Goal: Task Accomplishment & Management: Manage account settings

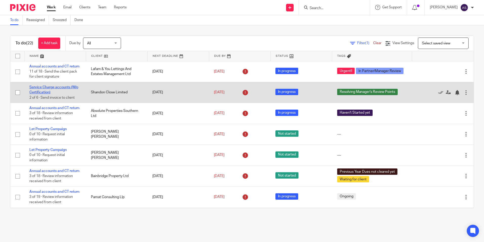
click at [50, 92] on link "Service Charge accounts (W/o Certification)" at bounding box center [53, 89] width 49 height 9
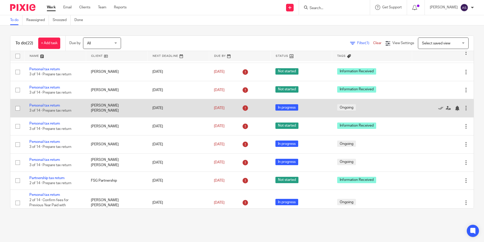
scroll to position [279, 0]
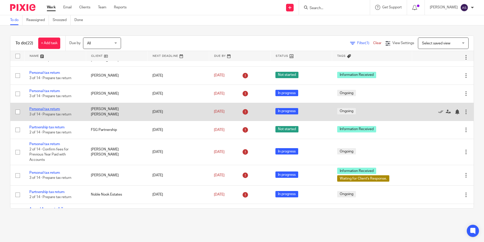
click at [52, 111] on link "Personal tax return" at bounding box center [44, 109] width 31 height 4
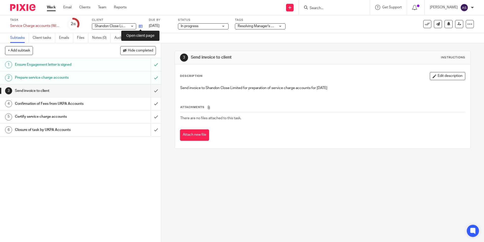
click at [140, 27] on icon at bounding box center [141, 26] width 4 height 4
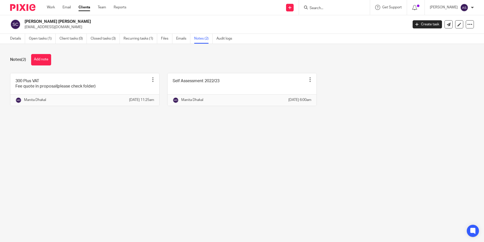
click at [162, 74] on div "Self Assessment 2022/23 Pin note Edit note Delete note [PERSON_NAME] [DATE] 6:0…" at bounding box center [238, 89] width 157 height 33
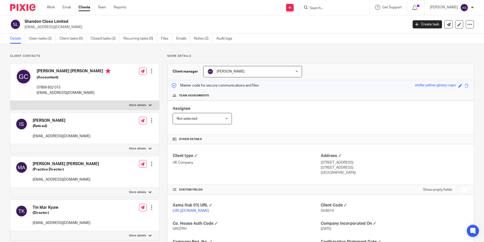
scroll to position [51, 0]
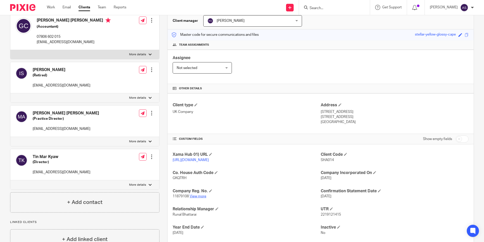
click at [200, 198] on link "View more" at bounding box center [198, 196] width 17 height 4
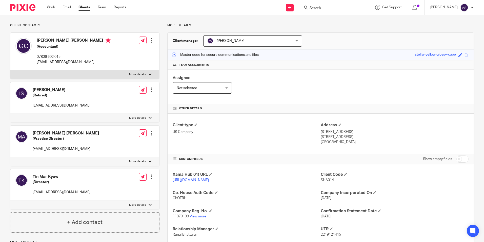
scroll to position [0, 0]
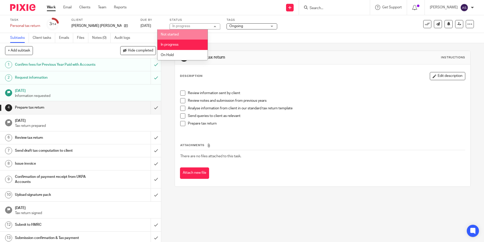
click at [230, 24] on span "Ongoing" at bounding box center [237, 26] width 14 height 4
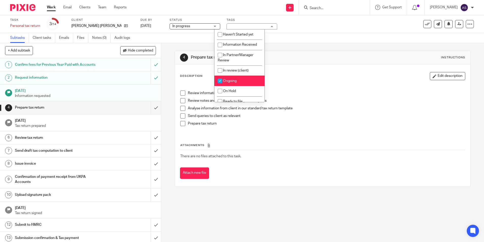
click at [220, 81] on input "checkbox" at bounding box center [220, 81] width 10 height 10
checkbox input "false"
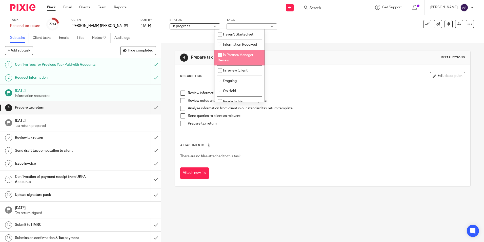
click at [219, 55] on input "checkbox" at bounding box center [220, 55] width 10 height 10
checkbox input "true"
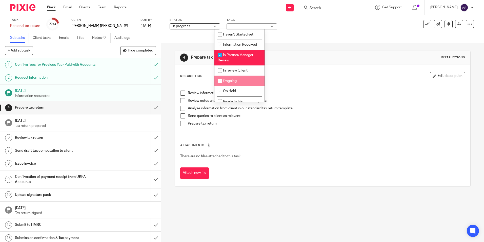
click at [180, 79] on div "Description Edit description" at bounding box center [322, 76] width 285 height 8
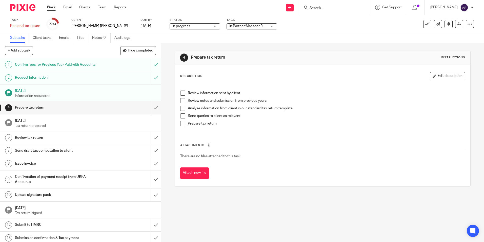
click at [182, 92] on span at bounding box center [182, 92] width 5 height 5
click at [182, 102] on span at bounding box center [182, 100] width 5 height 5
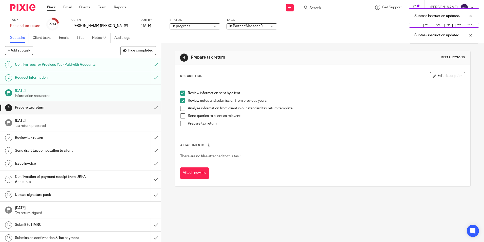
click at [180, 108] on span at bounding box center [182, 108] width 5 height 5
click at [181, 123] on span at bounding box center [182, 123] width 5 height 5
click at [151, 108] on input "submit" at bounding box center [80, 107] width 161 height 13
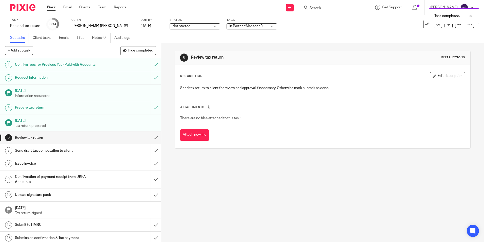
click at [196, 27] on span "Not started" at bounding box center [192, 26] width 38 height 5
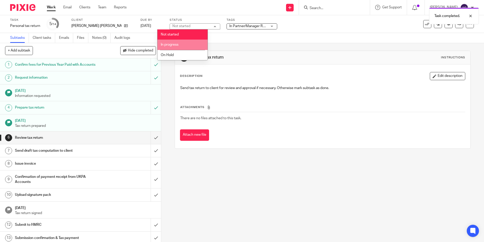
click at [177, 47] on li "In progress" at bounding box center [183, 45] width 50 height 10
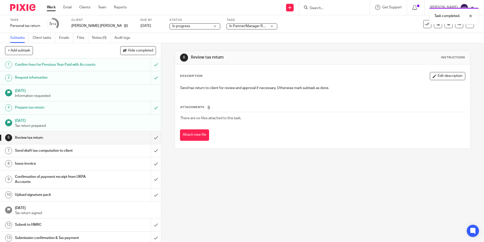
click at [196, 165] on div "6 Review tax return Instructions Description Edit description Send tax return t…" at bounding box center [322, 142] width 323 height 199
click at [458, 25] on icon at bounding box center [460, 24] width 4 height 4
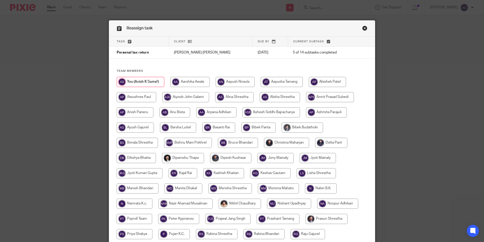
click at [279, 144] on input "radio" at bounding box center [286, 143] width 45 height 10
radio input "true"
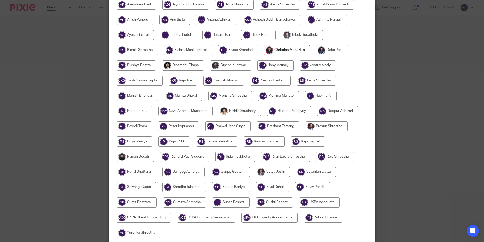
scroll to position [135, 0]
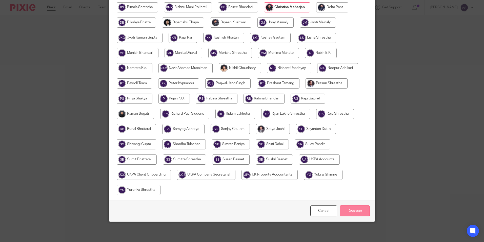
click at [352, 212] on input "Reassign" at bounding box center [355, 210] width 30 height 11
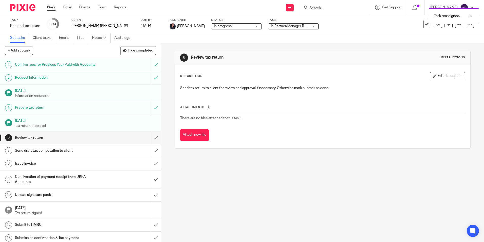
click at [28, 7] on img at bounding box center [22, 7] width 25 height 7
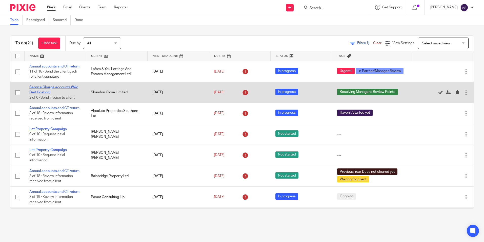
click at [40, 93] on link "Service Charge accounts (W/o Certification)" at bounding box center [53, 89] width 49 height 9
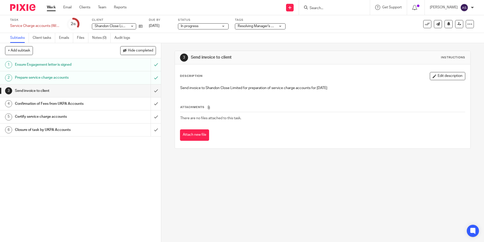
click at [288, 172] on div "3 Send invoice to client Instructions Description Edit description Send invoice…" at bounding box center [322, 142] width 323 height 199
drag, startPoint x: 108, startPoint y: 65, endPoint x: 110, endPoint y: 61, distance: 4.5
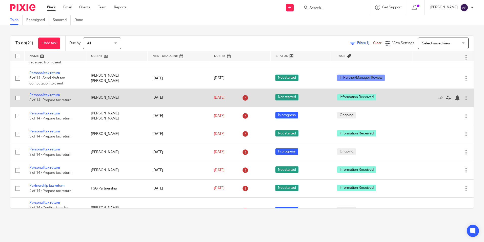
scroll to position [203, 0]
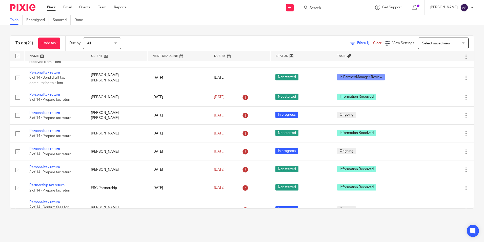
click at [331, 8] on input "Search" at bounding box center [332, 8] width 46 height 5
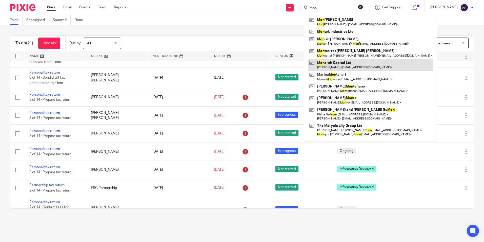
type input "mon"
click at [350, 64] on link at bounding box center [370, 65] width 125 height 12
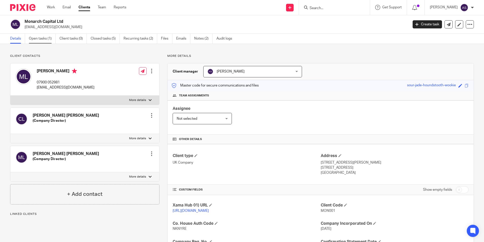
click at [39, 40] on link "Open tasks (1)" at bounding box center [42, 39] width 27 height 10
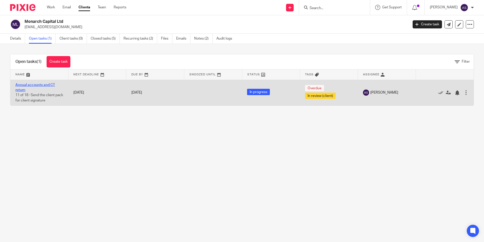
click at [43, 84] on link "Annual accounts and CT return" at bounding box center [35, 87] width 40 height 9
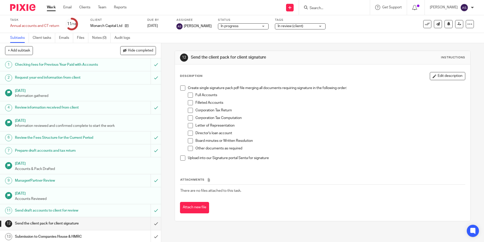
click at [188, 94] on span at bounding box center [190, 94] width 5 height 5
click at [189, 103] on span at bounding box center [190, 102] width 5 height 5
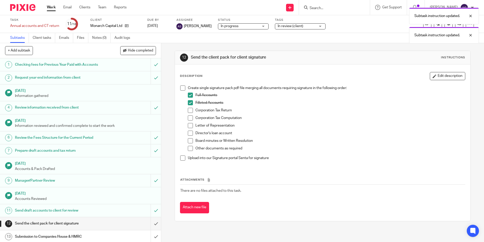
click at [189, 111] on span at bounding box center [190, 110] width 5 height 5
click at [188, 117] on span at bounding box center [190, 117] width 5 height 5
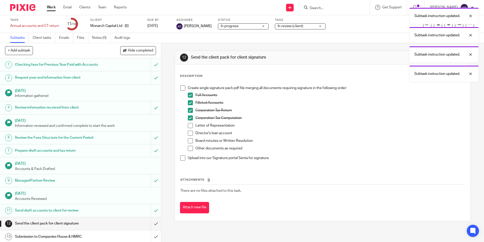
click at [287, 156] on p "Upload into our Signature portal Senta for signature" at bounding box center [326, 157] width 277 height 5
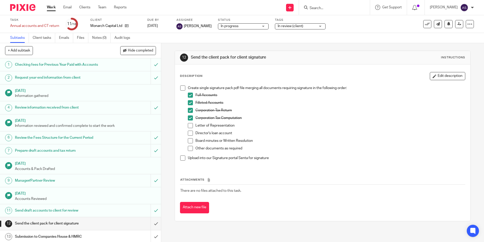
drag, startPoint x: 188, startPoint y: 127, endPoint x: 195, endPoint y: 122, distance: 7.9
click at [188, 127] on span at bounding box center [190, 125] width 5 height 5
click at [188, 132] on span at bounding box center [190, 132] width 5 height 5
click at [189, 140] on span at bounding box center [190, 140] width 5 height 5
click at [329, 180] on th "Attachments" at bounding box center [322, 180] width 285 height 7
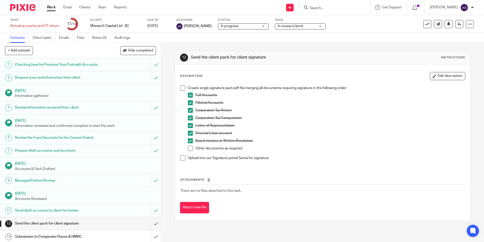
click at [180, 89] on span at bounding box center [182, 87] width 5 height 5
click at [271, 130] on div "Letter of Representation" at bounding box center [331, 127] width 270 height 8
drag, startPoint x: 160, startPoint y: 39, endPoint x: 158, endPoint y: 42, distance: 3.4
click at [160, 39] on div "Subtasks Client tasks Emails Files Notes (0) Audit logs" at bounding box center [242, 38] width 484 height 10
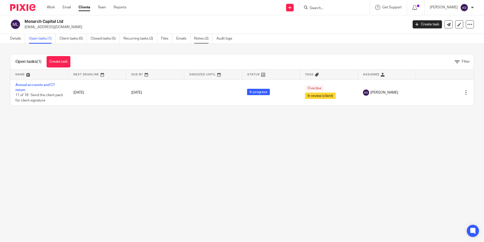
click at [201, 42] on link "Notes (2)" at bounding box center [203, 39] width 18 height 10
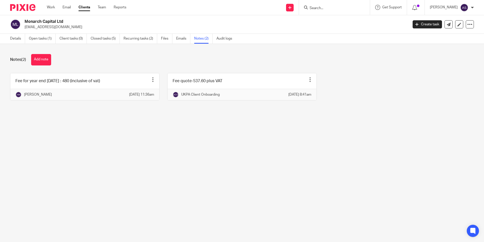
click at [182, 140] on main "Monarch Capital Ltd matthewjohnlaw@gmail.com Create task Update from Companies …" at bounding box center [242, 121] width 484 height 242
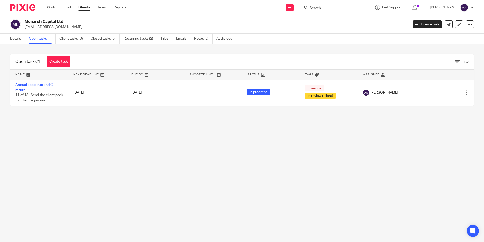
click at [226, 148] on main "Monarch Capital Ltd [EMAIL_ADDRESS][DOMAIN_NAME] Create task Update from Compan…" at bounding box center [242, 121] width 484 height 242
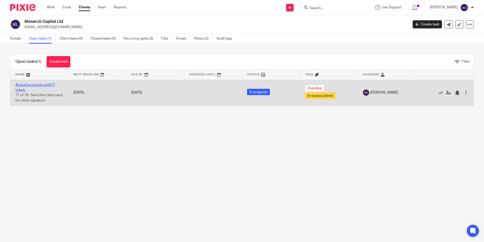
click at [31, 83] on link "Annual accounts and CT return" at bounding box center [35, 87] width 40 height 9
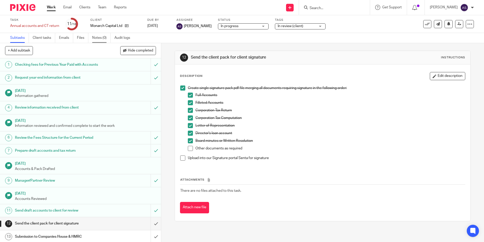
click at [99, 35] on link "Notes (0)" at bounding box center [101, 38] width 18 height 10
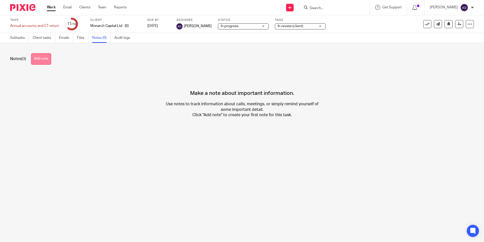
click at [41, 60] on button "Add note" at bounding box center [41, 58] width 20 height 11
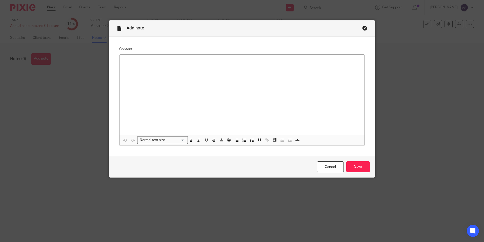
click at [129, 62] on p at bounding box center [242, 61] width 237 height 5
click at [180, 74] on div "Accountancy fee (2024) - £400 + VAT" at bounding box center [242, 94] width 245 height 80
click at [149, 61] on p "Accountancy fee (2024) - £400 + VAT" at bounding box center [242, 61] width 237 height 5
click at [257, 61] on p "Accountancy fee for preparation of annual accounts ( 31 Dec 2024) - £400 + VAT" at bounding box center [242, 61] width 237 height 5
click at [352, 167] on input "Save" at bounding box center [359, 166] width 24 height 11
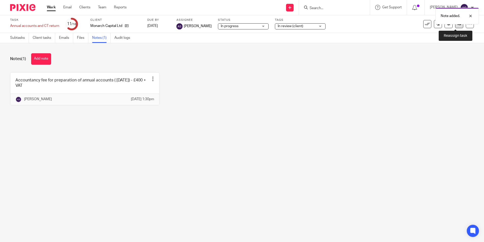
click at [458, 26] on icon at bounding box center [460, 24] width 4 height 4
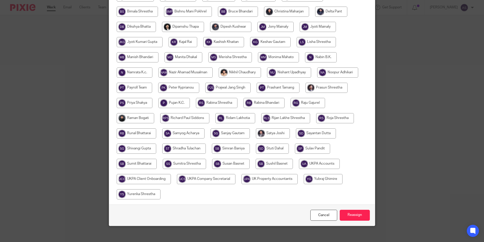
scroll to position [135, 0]
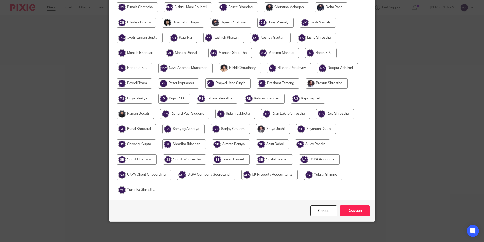
click at [326, 161] on input "radio" at bounding box center [319, 159] width 41 height 10
radio input "true"
click at [361, 210] on input "Reassign" at bounding box center [355, 210] width 30 height 11
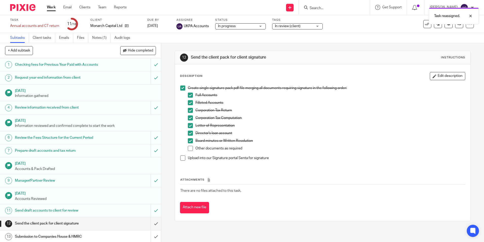
click at [15, 9] on img at bounding box center [22, 7] width 25 height 7
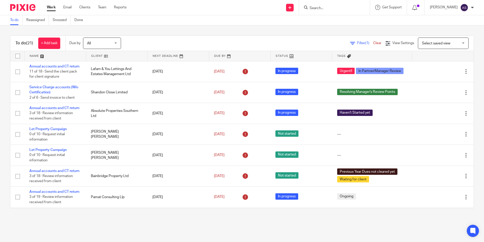
click at [338, 8] on input "Search" at bounding box center [332, 8] width 46 height 5
type input "u"
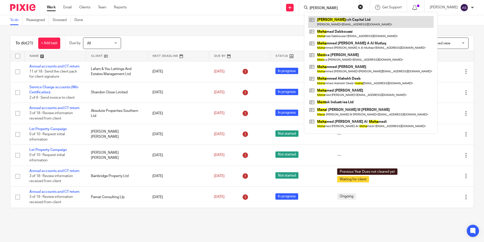
type input "mona"
click at [339, 22] on link at bounding box center [371, 22] width 126 height 12
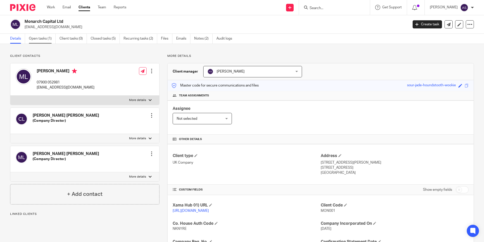
click at [45, 36] on link "Open tasks (1)" at bounding box center [42, 39] width 27 height 10
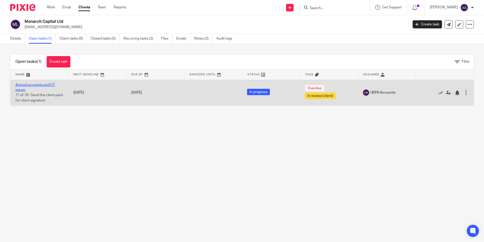
click at [43, 84] on link "Annual accounts and CT return" at bounding box center [35, 87] width 40 height 9
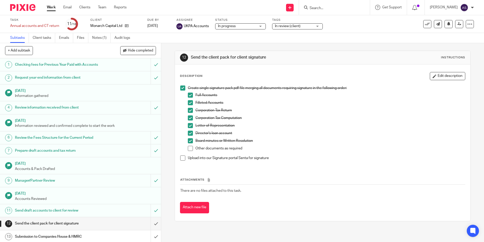
click at [181, 159] on span at bounding box center [182, 157] width 5 height 5
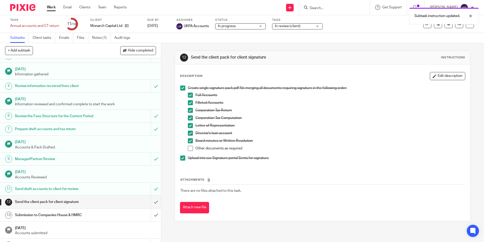
scroll to position [51, 0]
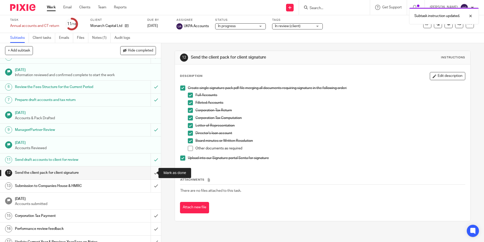
click at [152, 172] on input "submit" at bounding box center [80, 172] width 161 height 13
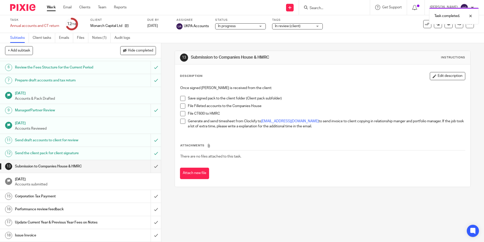
scroll to position [70, 0]
click at [30, 7] on img at bounding box center [22, 7] width 25 height 7
